Goal: Register for event/course

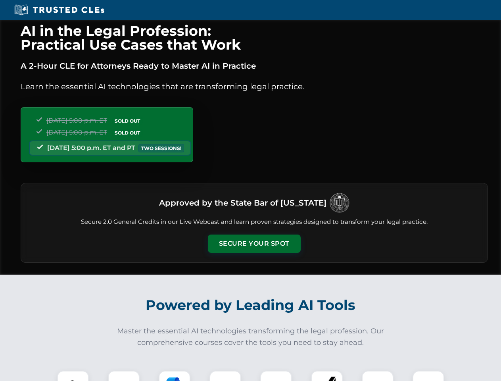
click at [254, 243] on button "Secure Your Spot" at bounding box center [254, 243] width 93 height 18
click at [73, 375] on img at bounding box center [72, 386] width 23 height 23
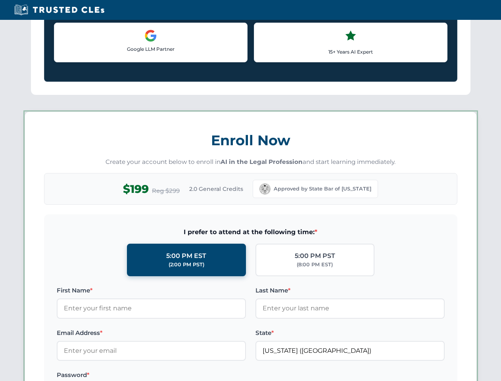
click at [174, 375] on label "Password *" at bounding box center [151, 375] width 189 height 10
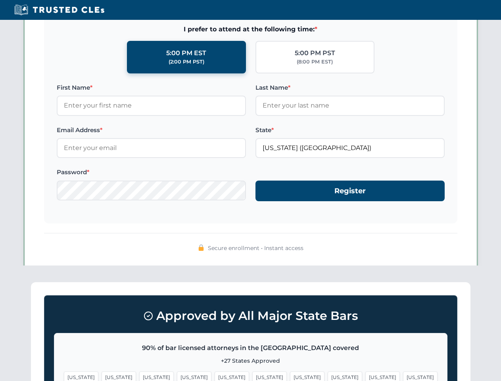
click at [365, 375] on span "[US_STATE]" at bounding box center [382, 376] width 34 height 11
